Goal: Contribute content: Contribute content

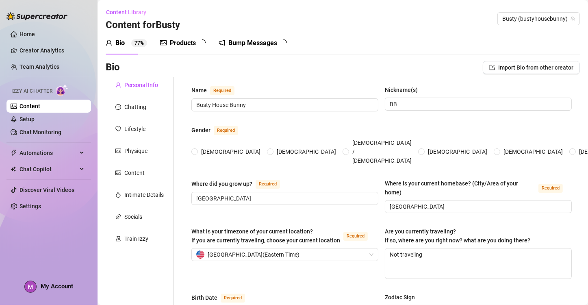
radio input "true"
type input "[DATE]"
click at [44, 130] on link "Chat Monitoring" at bounding box center [40, 132] width 42 height 6
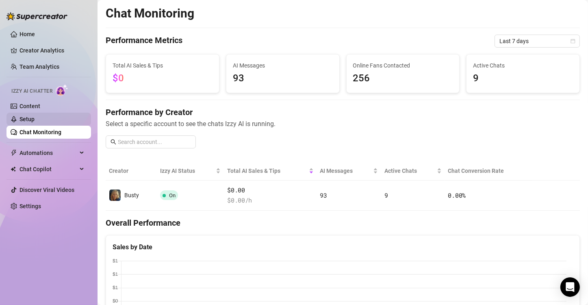
click at [35, 116] on link "Setup" at bounding box center [26, 119] width 15 height 6
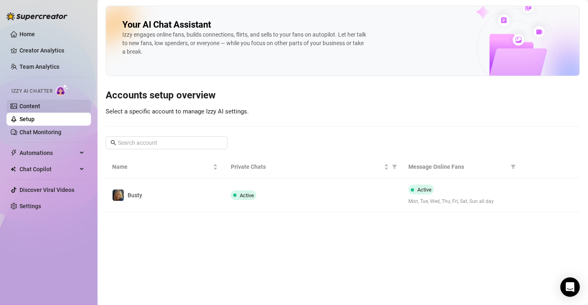
click at [37, 109] on link "Content" at bounding box center [29, 106] width 21 height 6
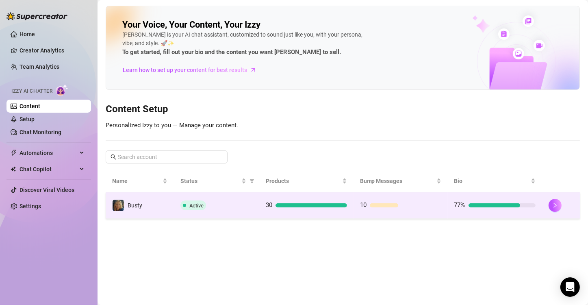
click at [259, 204] on td "30" at bounding box center [306, 205] width 94 height 26
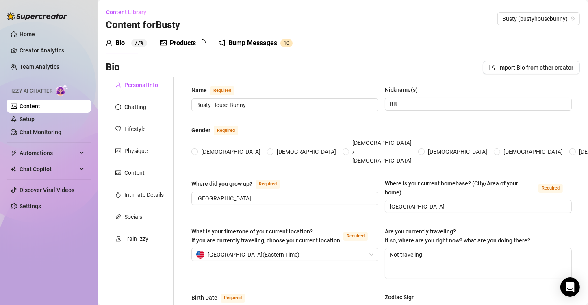
radio input "true"
type input "[DATE]"
click at [178, 39] on div "Products" at bounding box center [183, 43] width 26 height 10
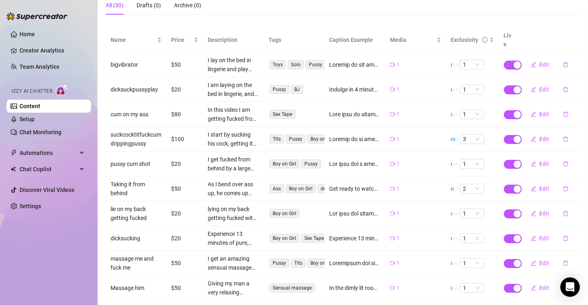
scroll to position [114, 0]
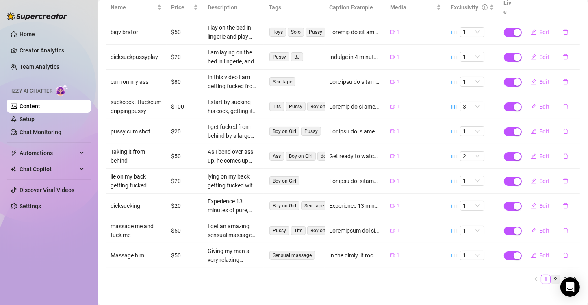
click at [551, 275] on link "2" at bounding box center [555, 279] width 9 height 9
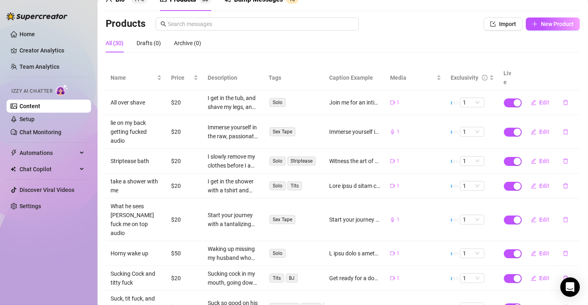
scroll to position [141, 0]
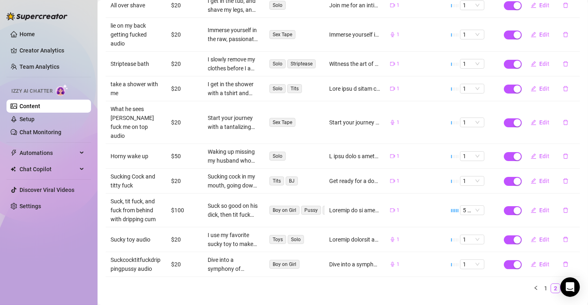
click at [561, 284] on link "3" at bounding box center [565, 288] width 9 height 9
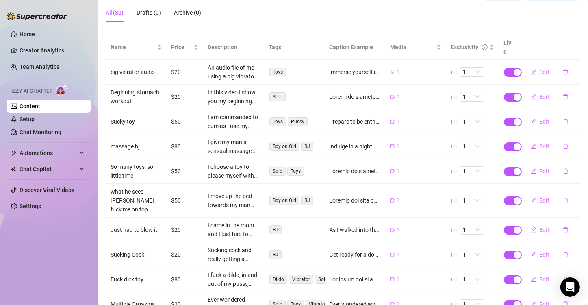
scroll to position [123, 0]
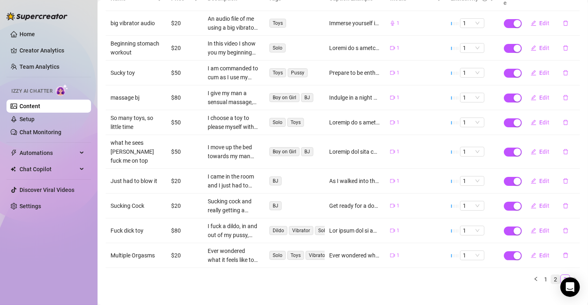
click at [551, 275] on link "2" at bounding box center [555, 279] width 9 height 9
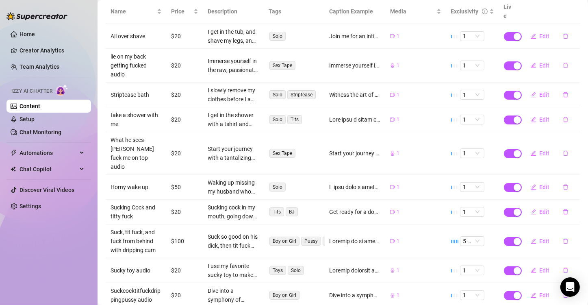
scroll to position [141, 0]
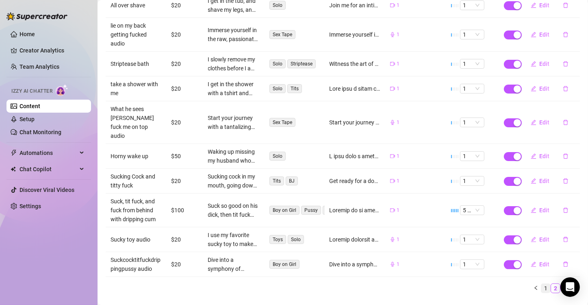
click at [541, 284] on link "1" at bounding box center [545, 288] width 9 height 9
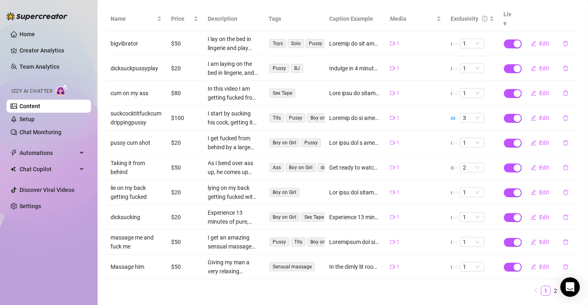
scroll to position [114, 0]
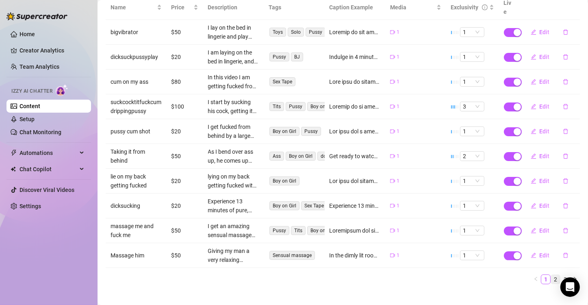
click at [551, 275] on link "2" at bounding box center [555, 279] width 9 height 9
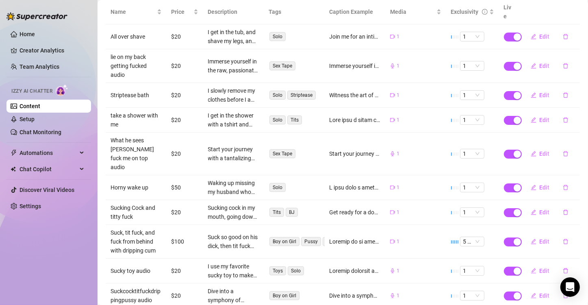
scroll to position [141, 0]
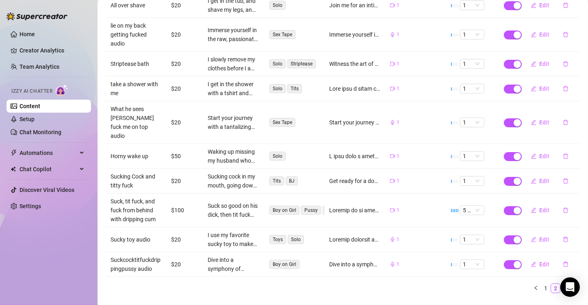
click at [561, 284] on link "3" at bounding box center [565, 288] width 9 height 9
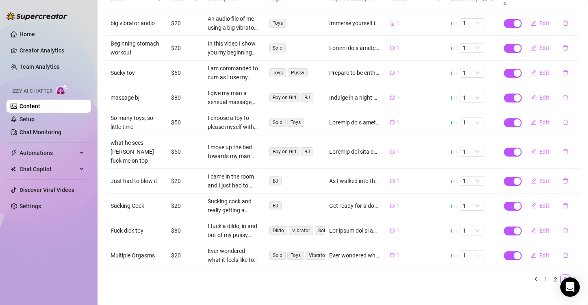
scroll to position [41, 0]
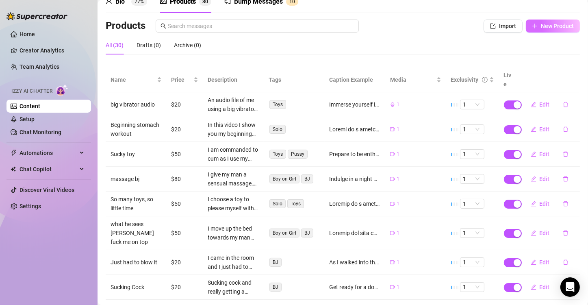
click at [541, 23] on span "New Product" at bounding box center [557, 26] width 33 height 6
type textarea "Type your message here..."
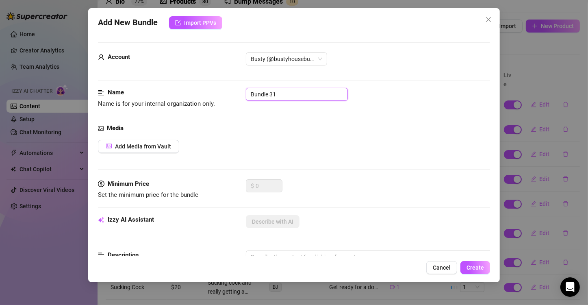
drag, startPoint x: 288, startPoint y: 93, endPoint x: 206, endPoint y: 92, distance: 81.7
click at [206, 92] on div "Name Name is for your internal organization only. Bundle 31" at bounding box center [294, 98] width 392 height 21
type input "Boob Photos"
click at [140, 146] on span "Add Media from Vault" at bounding box center [143, 146] width 56 height 6
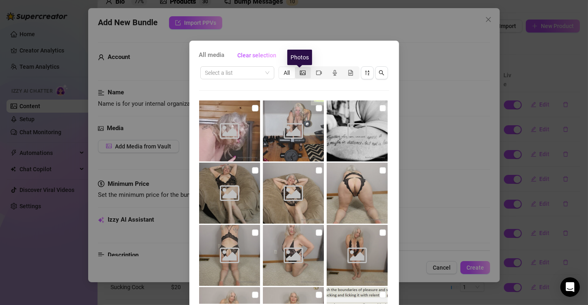
click at [301, 72] on icon "picture" at bounding box center [303, 73] width 6 height 6
click at [297, 68] on input "segmented control" at bounding box center [297, 68] width 0 height 0
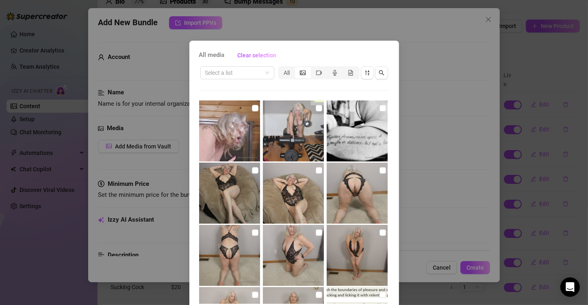
scroll to position [34, 0]
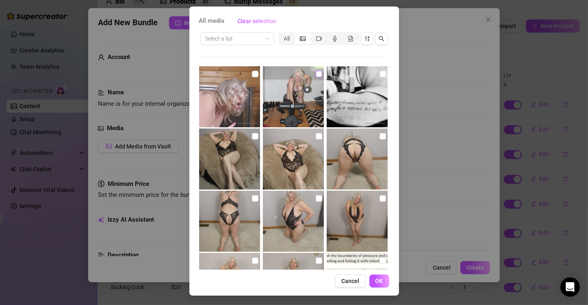
click at [316, 72] on input "checkbox" at bounding box center [319, 74] width 6 height 6
checkbox input "true"
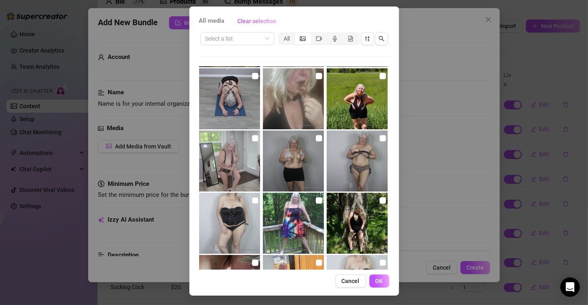
scroll to position [509, 0]
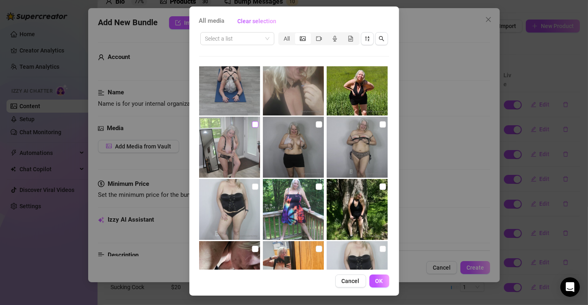
click at [252, 123] on input "checkbox" at bounding box center [255, 124] width 6 height 6
checkbox input "true"
click at [316, 122] on input "checkbox" at bounding box center [319, 124] width 6 height 6
checkbox input "true"
click at [379, 123] on input "checkbox" at bounding box center [382, 124] width 6 height 6
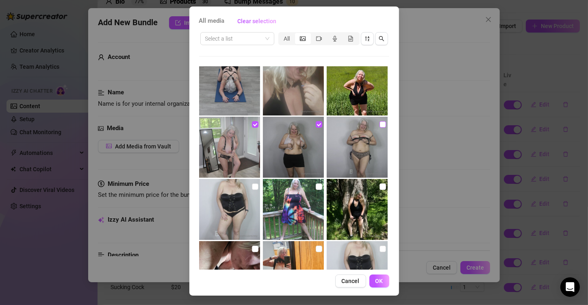
checkbox input "true"
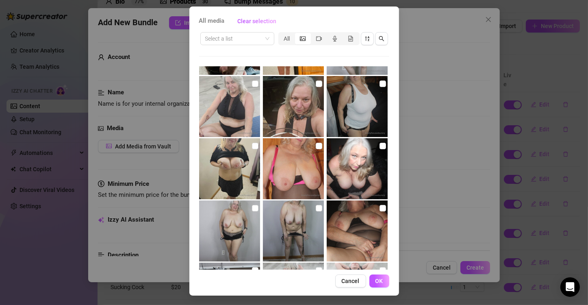
scroll to position [753, 0]
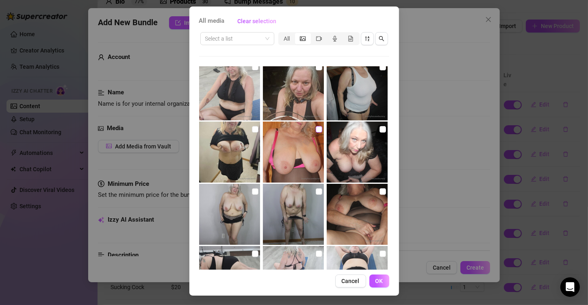
click at [316, 127] on input "checkbox" at bounding box center [319, 129] width 6 height 6
checkbox input "true"
click at [379, 188] on input "checkbox" at bounding box center [382, 191] width 6 height 6
checkbox input "true"
click at [316, 190] on input "checkbox" at bounding box center [319, 191] width 6 height 6
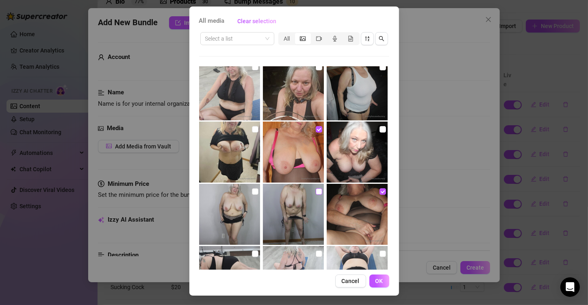
checkbox input "true"
click at [252, 190] on input "checkbox" at bounding box center [255, 191] width 6 height 6
checkbox input "true"
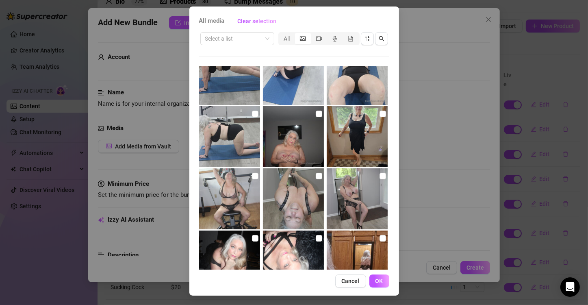
scroll to position [956, 0]
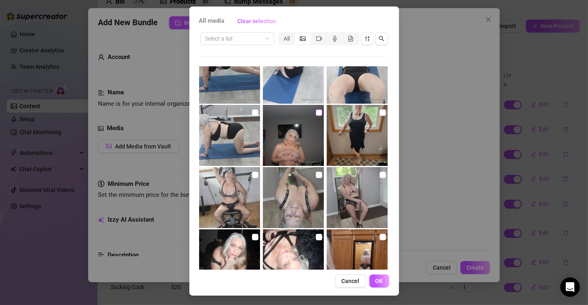
click at [316, 113] on input "checkbox" at bounding box center [319, 112] width 6 height 6
checkbox input "true"
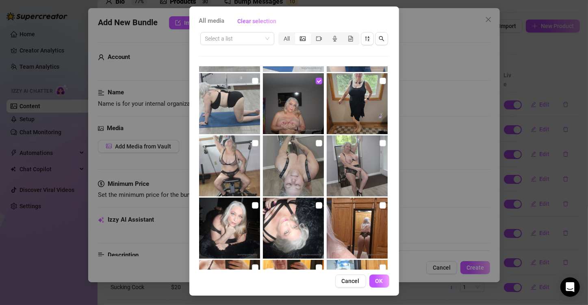
scroll to position [1037, 0]
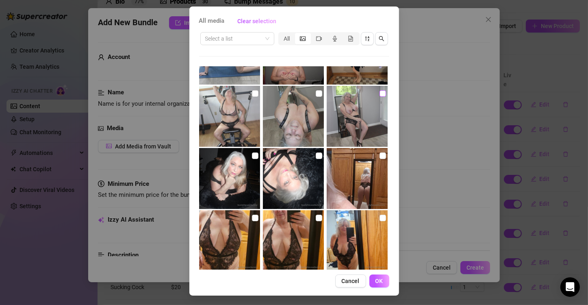
click at [379, 94] on input "checkbox" at bounding box center [382, 93] width 6 height 6
checkbox input "true"
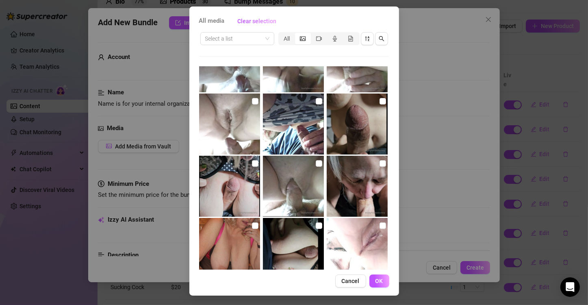
scroll to position [2500, 0]
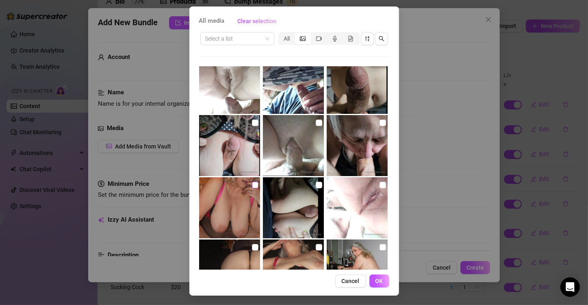
click at [252, 180] on label at bounding box center [255, 184] width 6 height 9
click at [252, 182] on input "checkbox" at bounding box center [255, 185] width 6 height 6
checkbox input "true"
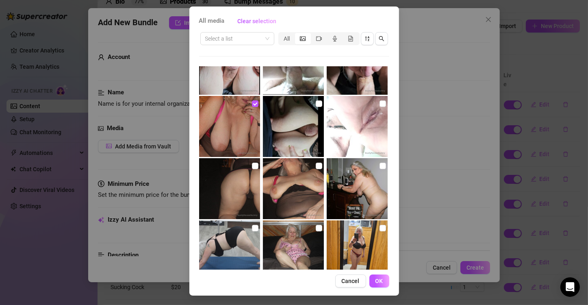
scroll to position [2621, 0]
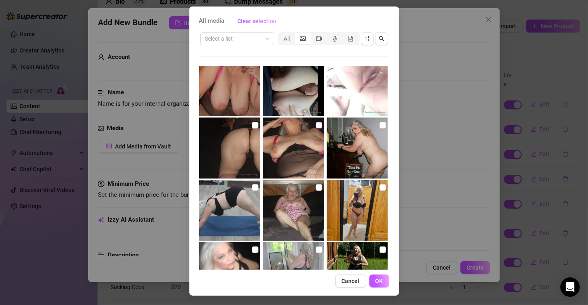
click at [316, 123] on input "checkbox" at bounding box center [319, 125] width 6 height 6
checkbox input "true"
click at [379, 126] on input "checkbox" at bounding box center [382, 125] width 6 height 6
checkbox input "true"
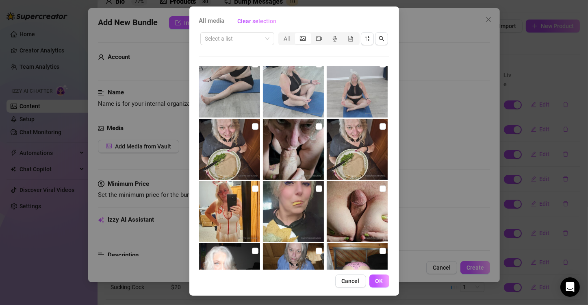
scroll to position [3556, 0]
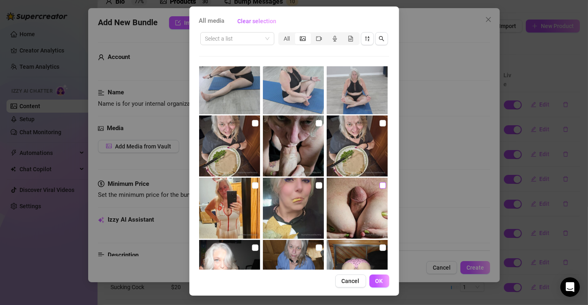
click at [379, 184] on input "checkbox" at bounding box center [382, 185] width 6 height 6
checkbox input "true"
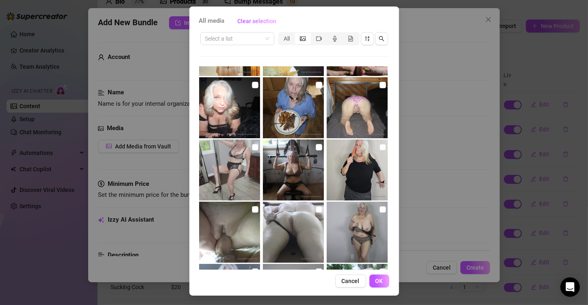
scroll to position [3759, 0]
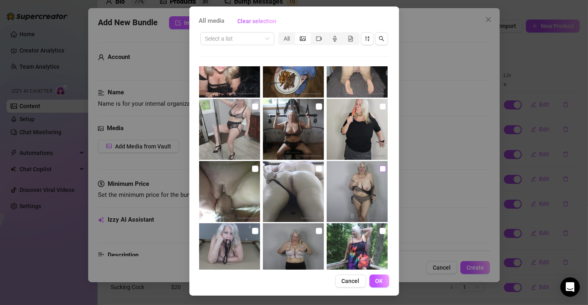
click at [379, 169] on input "checkbox" at bounding box center [382, 168] width 6 height 6
checkbox input "true"
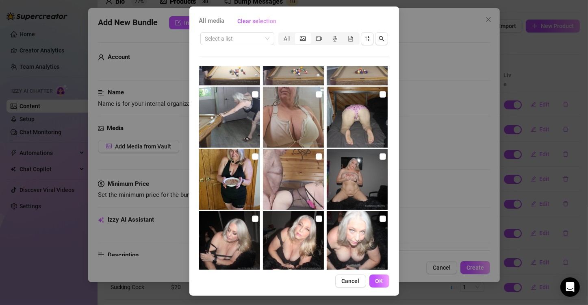
scroll to position [4084, 0]
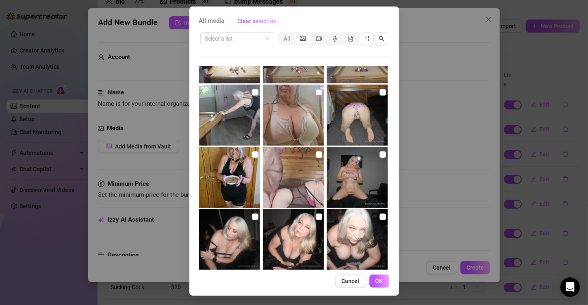
click at [316, 90] on input "checkbox" at bounding box center [319, 92] width 6 height 6
checkbox input "true"
click at [379, 154] on input "checkbox" at bounding box center [382, 154] width 6 height 6
checkbox input "true"
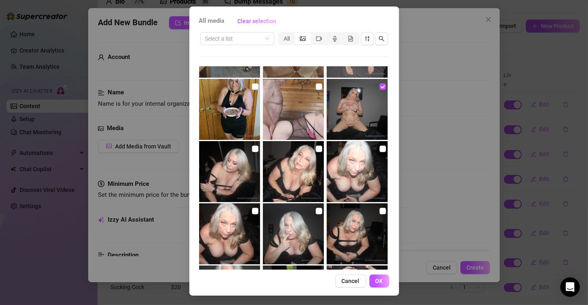
scroll to position [4165, 0]
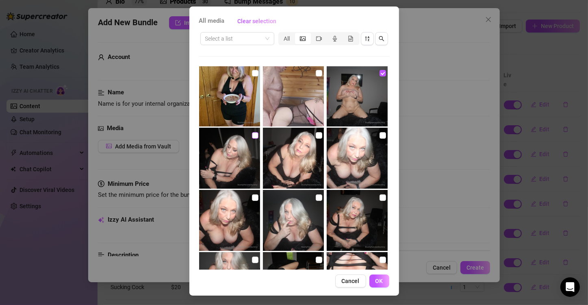
click at [252, 136] on input "checkbox" at bounding box center [255, 135] width 6 height 6
checkbox input "true"
click at [379, 134] on input "checkbox" at bounding box center [382, 135] width 6 height 6
checkbox input "true"
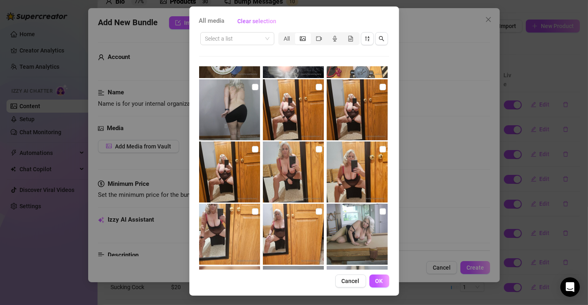
scroll to position [4653, 0]
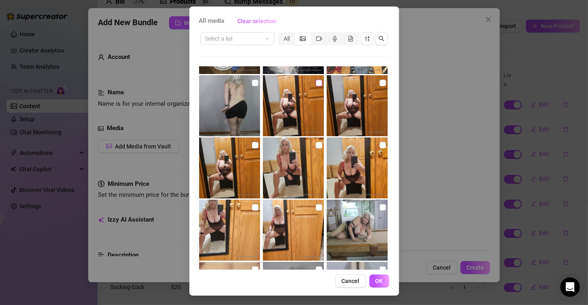
click at [316, 80] on input "checkbox" at bounding box center [319, 83] width 6 height 6
checkbox input "true"
click at [379, 83] on input "checkbox" at bounding box center [382, 83] width 6 height 6
checkbox input "true"
click at [379, 146] on input "checkbox" at bounding box center [382, 145] width 6 height 6
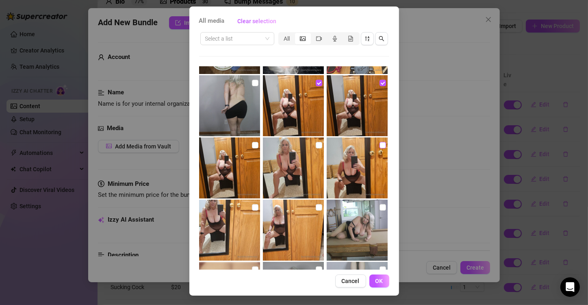
checkbox input "true"
click at [316, 147] on input "checkbox" at bounding box center [319, 145] width 6 height 6
checkbox input "true"
click at [252, 145] on input "checkbox" at bounding box center [255, 145] width 6 height 6
checkbox input "true"
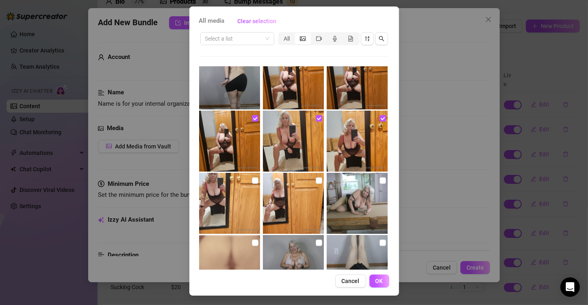
scroll to position [4693, 0]
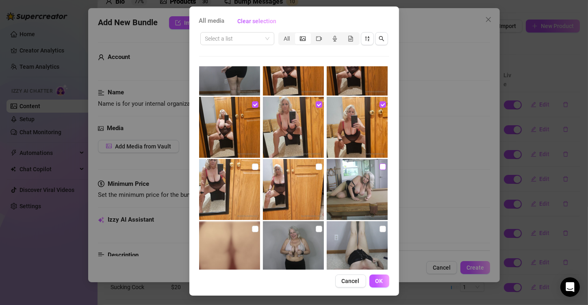
click at [379, 164] on input "checkbox" at bounding box center [382, 166] width 6 height 6
checkbox input "true"
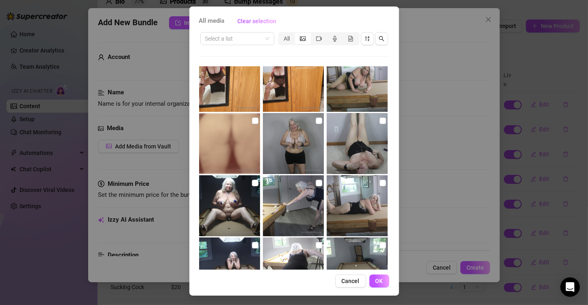
scroll to position [4815, 0]
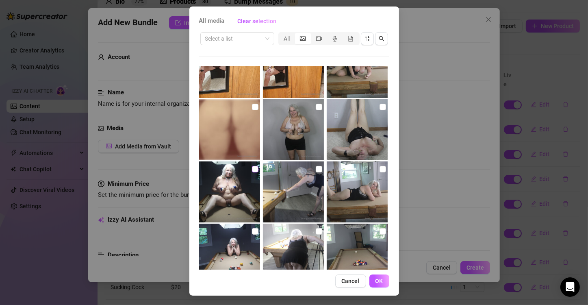
click at [252, 168] on input "checkbox" at bounding box center [255, 169] width 6 height 6
checkbox input "true"
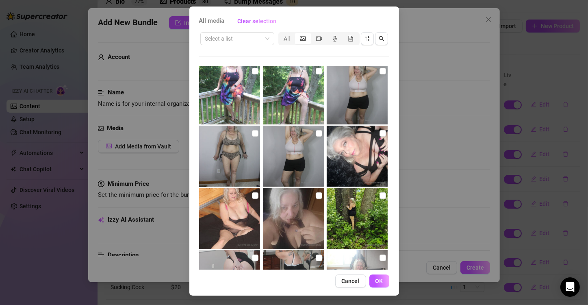
scroll to position [5181, 0]
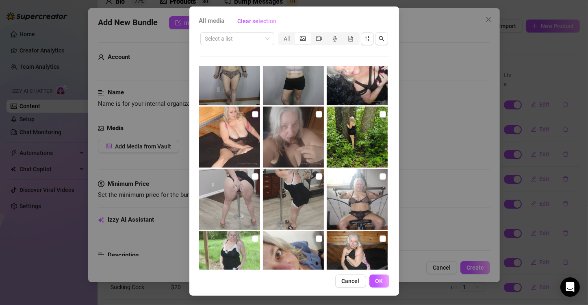
click at [252, 114] on input "checkbox" at bounding box center [255, 114] width 6 height 6
checkbox input "true"
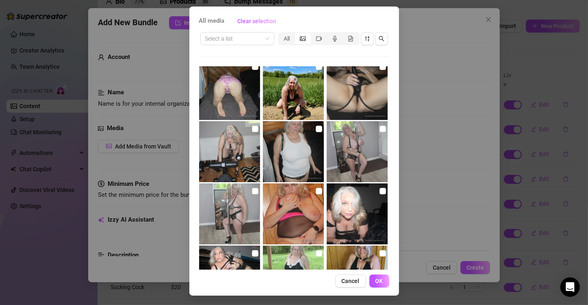
scroll to position [5425, 0]
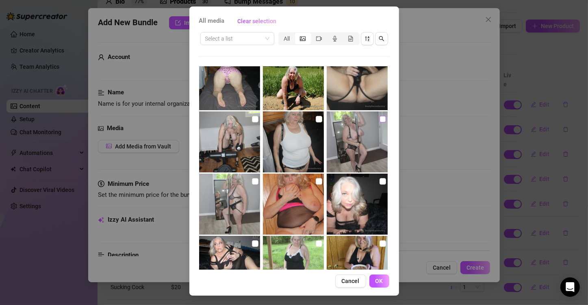
click at [379, 120] on input "checkbox" at bounding box center [382, 119] width 6 height 6
checkbox input "true"
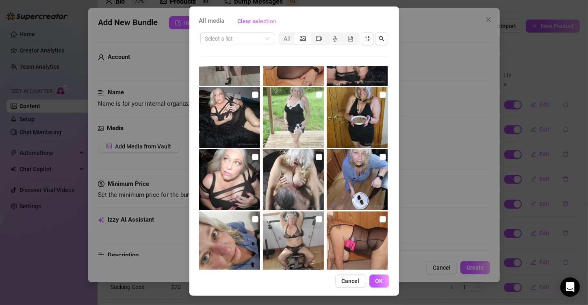
scroll to position [5587, 0]
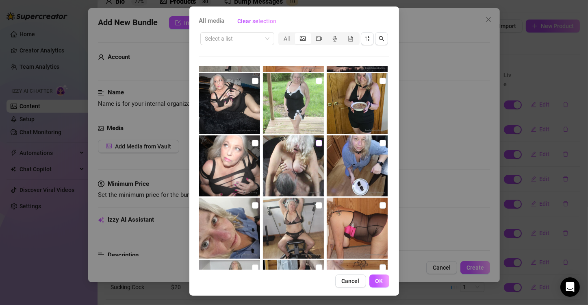
click at [316, 140] on input "checkbox" at bounding box center [319, 143] width 6 height 6
checkbox input "true"
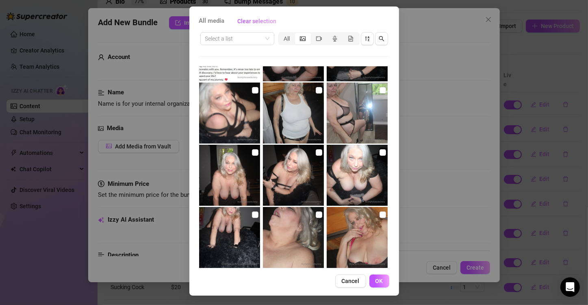
scroll to position [6149, 0]
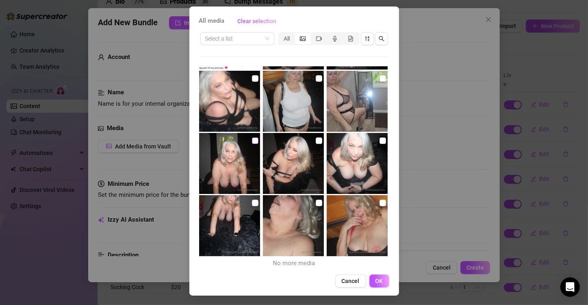
click at [252, 139] on input "checkbox" at bounding box center [255, 140] width 6 height 6
checkbox input "true"
click at [252, 203] on input "checkbox" at bounding box center [255, 202] width 6 height 6
checkbox input "true"
click at [375, 279] on span "OK" at bounding box center [379, 280] width 8 height 6
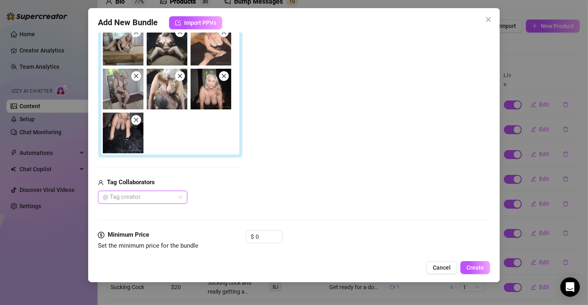
scroll to position [244, 0]
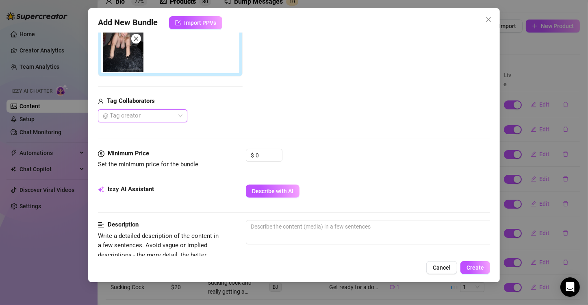
click at [181, 115] on div "@ Tag creator" at bounding box center [142, 115] width 89 height 13
click at [160, 130] on div "Dominant Elegence" at bounding box center [142, 131] width 76 height 9
click at [219, 108] on div "Tag Collaborators Dominant Elegence" at bounding box center [170, 109] width 145 height 26
click at [256, 155] on input "0" at bounding box center [269, 155] width 26 height 12
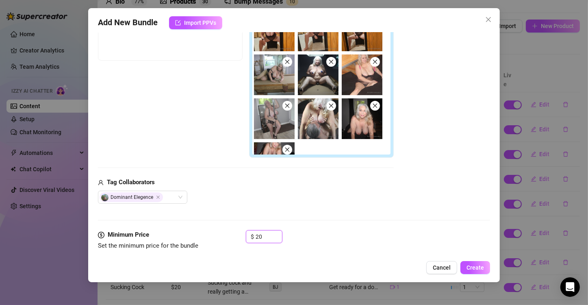
scroll to position [340, 0]
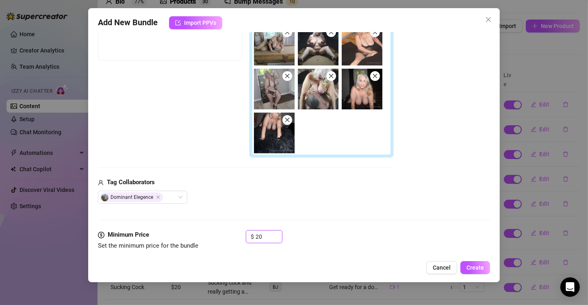
click at [287, 121] on icon "close" at bounding box center [287, 120] width 6 height 6
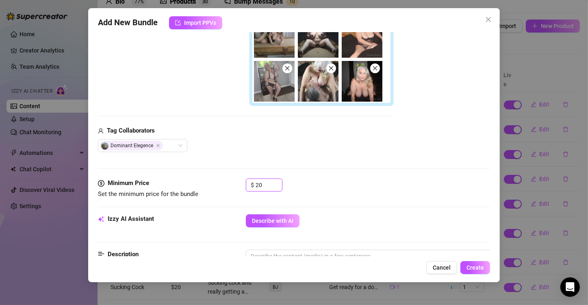
scroll to position [244, 0]
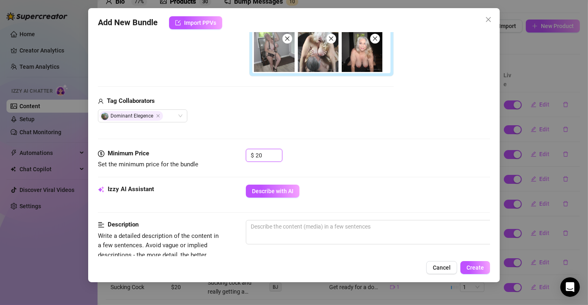
type input "20"
click at [323, 149] on div "$ 20" at bounding box center [368, 159] width 244 height 20
click at [273, 228] on textarea at bounding box center [388, 226] width 284 height 12
paste textarea "Indulge in a captivating journey through 30 tantalizing photos that celebrate t…"
type textarea "Indulge in a captivating journey through 30 tantalizing photos that celebrate t…"
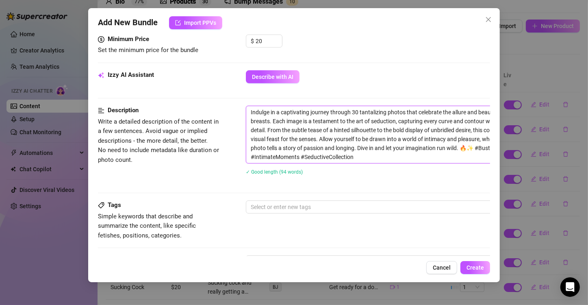
scroll to position [447, 0]
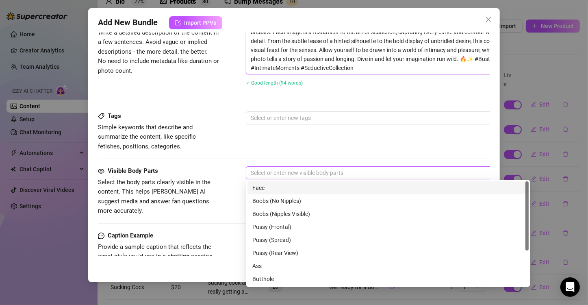
click at [277, 171] on div at bounding box center [383, 172] width 273 height 11
type textarea "Indulge in a captivating journey through 30 tantalizing photos that celebrate t…"
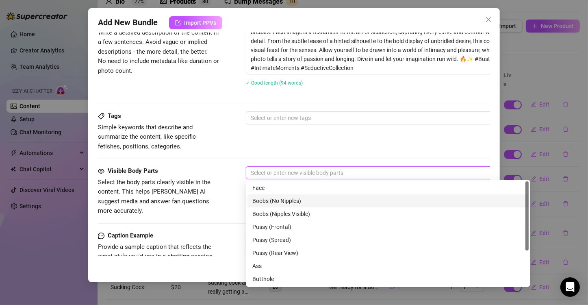
click at [291, 200] on div "Boobs (No Nipples)" at bounding box center [387, 200] width 271 height 9
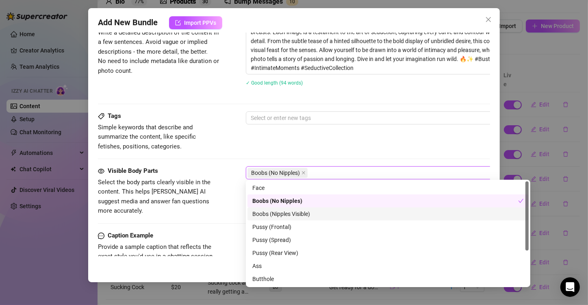
drag, startPoint x: 283, startPoint y: 214, endPoint x: 288, endPoint y: 210, distance: 6.6
click at [284, 213] on div "Boobs (Nipples Visible)" at bounding box center [387, 213] width 271 height 9
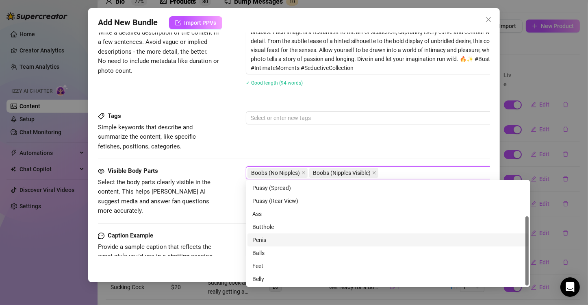
scroll to position [0, 0]
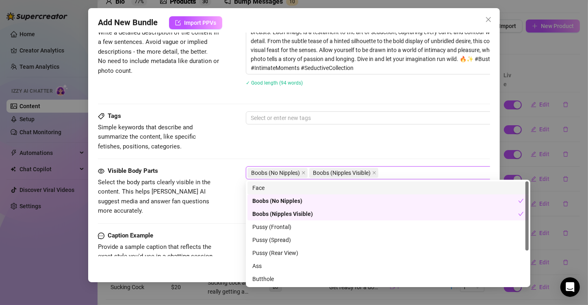
click at [383, 128] on div "Tags Simple keywords that describe and summarize the content, like specific fet…" at bounding box center [294, 131] width 392 height 40
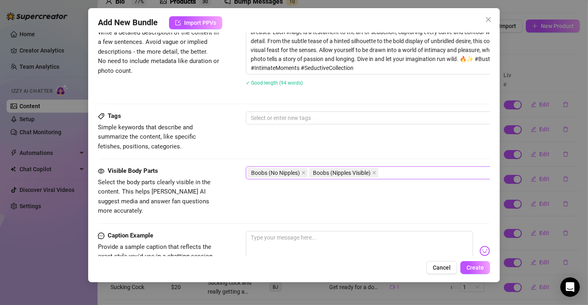
click at [381, 170] on input "search" at bounding box center [381, 173] width 2 height 10
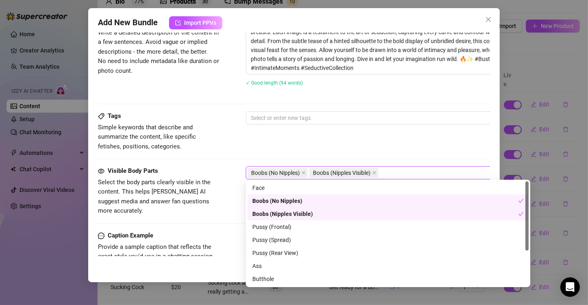
click at [322, 194] on div "Boobs (No Nipples)" at bounding box center [387, 200] width 281 height 13
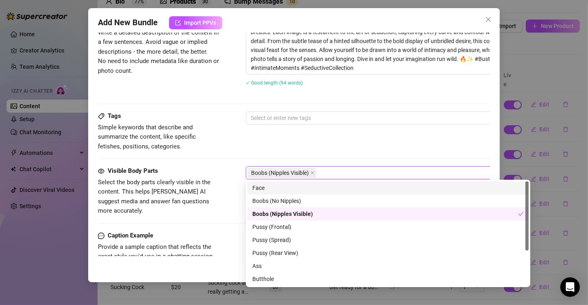
click at [290, 188] on div "Face" at bounding box center [387, 187] width 271 height 9
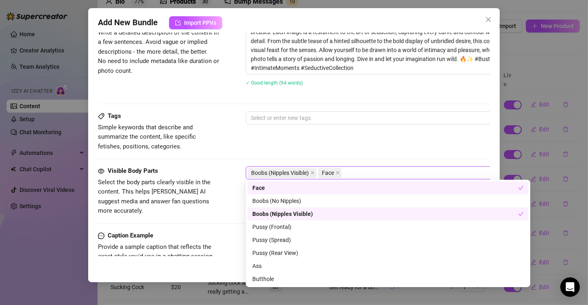
click at [407, 136] on div "Tags Simple keywords that describe and summarize the content, like specific fet…" at bounding box center [294, 131] width 392 height 40
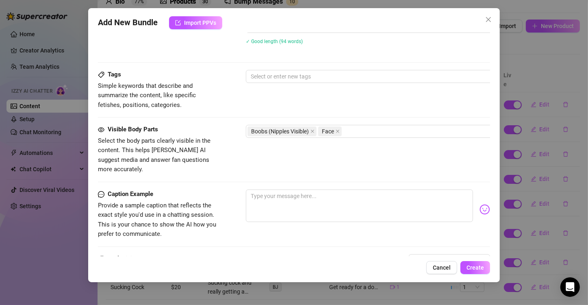
scroll to position [528, 0]
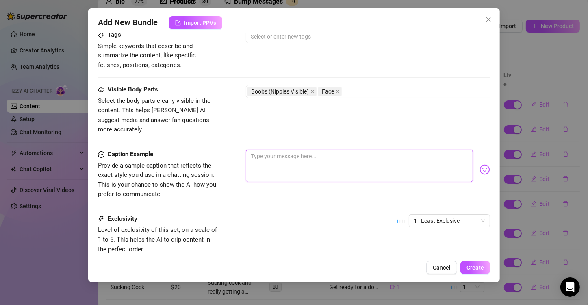
click at [312, 151] on textarea at bounding box center [359, 165] width 227 height 32
paste textarea "Indulge in a captivating journey through 30 tantalizing photos that celebrate t…"
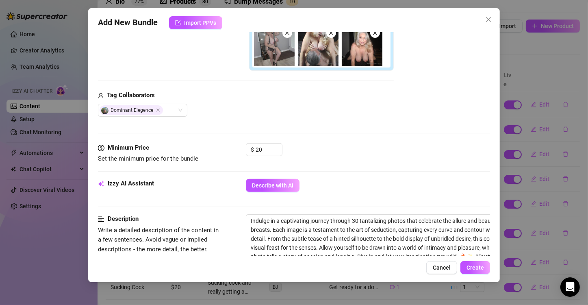
scroll to position [412, 0]
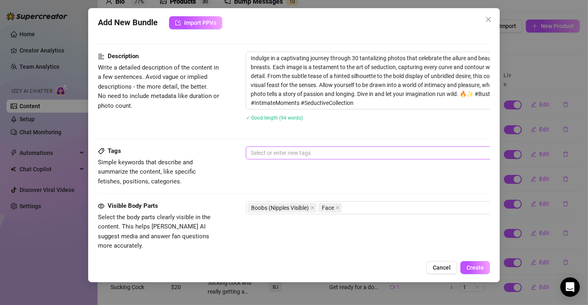
click at [291, 152] on div at bounding box center [383, 152] width 273 height 11
type textarea "Indulge in a captivating journey through 30 tantalizing photos that celebrate t…"
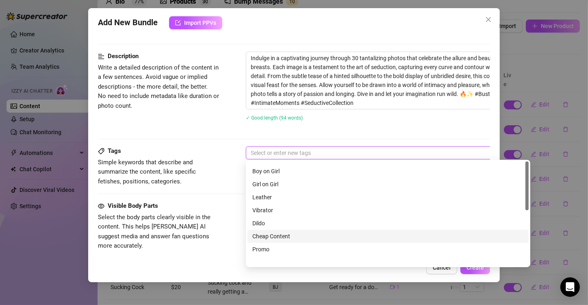
scroll to position [0, 0]
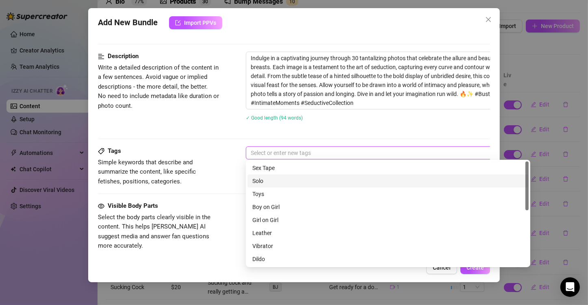
click at [290, 182] on div "Solo" at bounding box center [387, 180] width 271 height 9
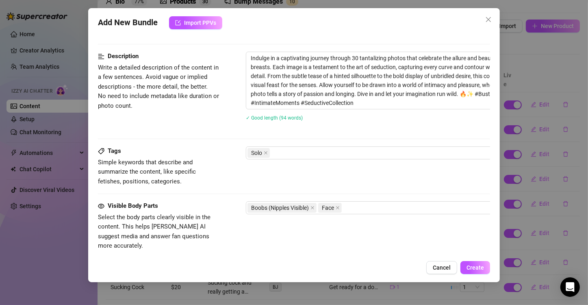
click at [368, 121] on div "✓ Good length (94 words)" at bounding box center [388, 117] width 284 height 13
drag, startPoint x: 476, startPoint y: 268, endPoint x: 358, endPoint y: 193, distance: 139.7
click at [381, 238] on div "Add New Bundle Import PPVs Account Busty (@bustyhousebunny) Name Name is for yo…" at bounding box center [294, 145] width 412 height 274
click at [301, 149] on div "Solo" at bounding box center [383, 152] width 273 height 11
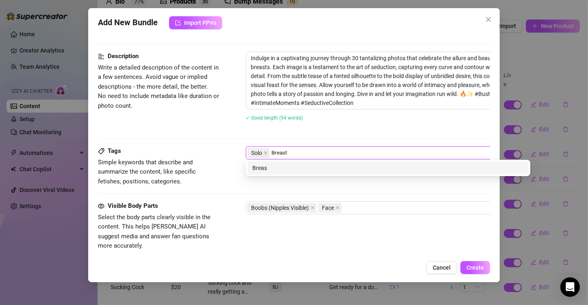
type input "Breasts"
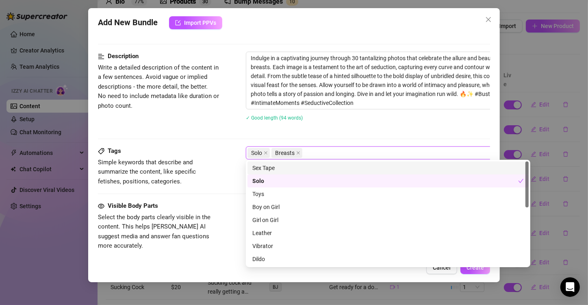
click at [394, 130] on div "Description Write a detailed description of the content in a few sentences. Avo…" at bounding box center [294, 99] width 392 height 95
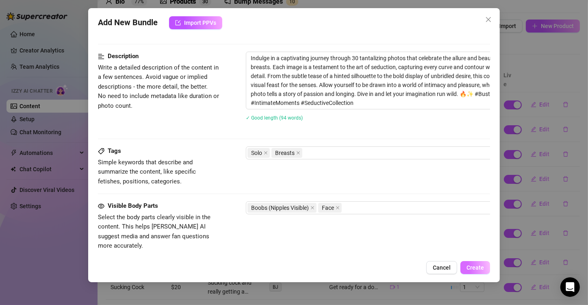
click at [477, 265] on span "Create" at bounding box center [474, 267] width 17 height 6
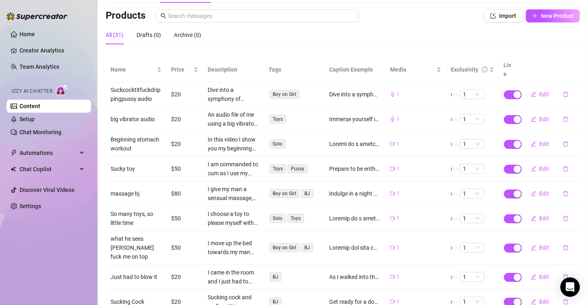
scroll to position [123, 0]
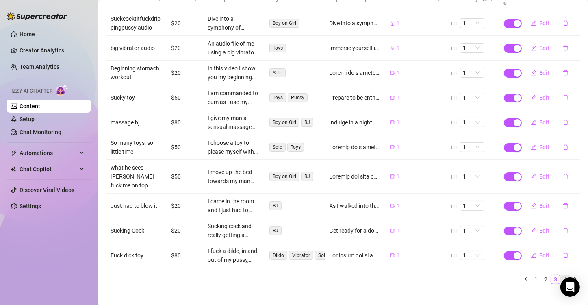
click at [561, 275] on link "4" at bounding box center [565, 279] width 9 height 9
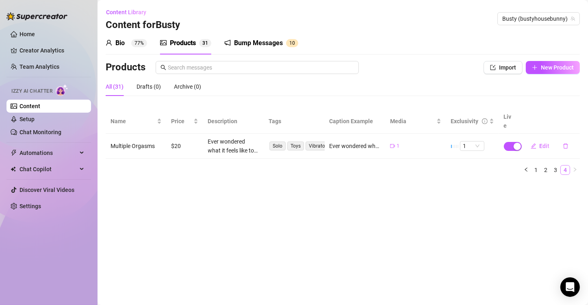
scroll to position [0, 0]
click at [535, 165] on link "1" at bounding box center [535, 169] width 9 height 9
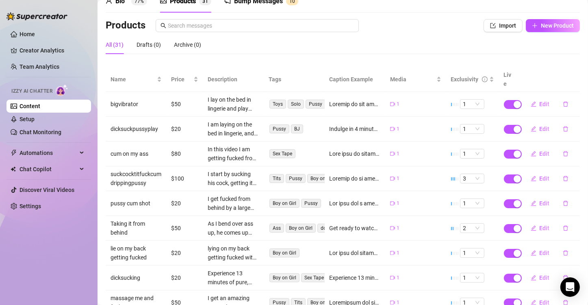
scroll to position [114, 0]
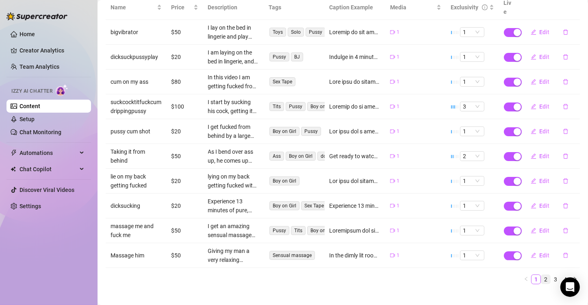
click at [541, 275] on link "2" at bounding box center [545, 279] width 9 height 9
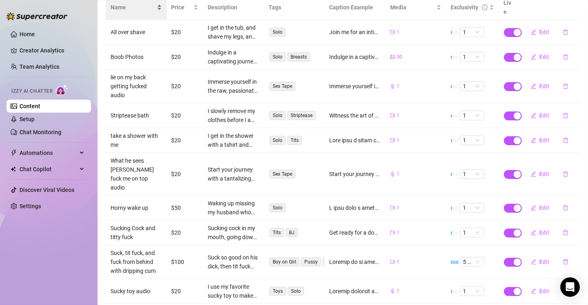
scroll to position [0, 0]
